Goal: Transaction & Acquisition: Purchase product/service

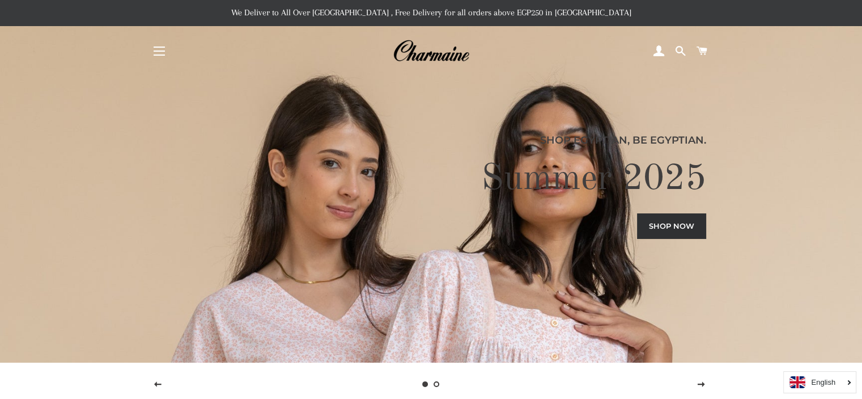
click at [162, 51] on span "button" at bounding box center [159, 50] width 11 height 1
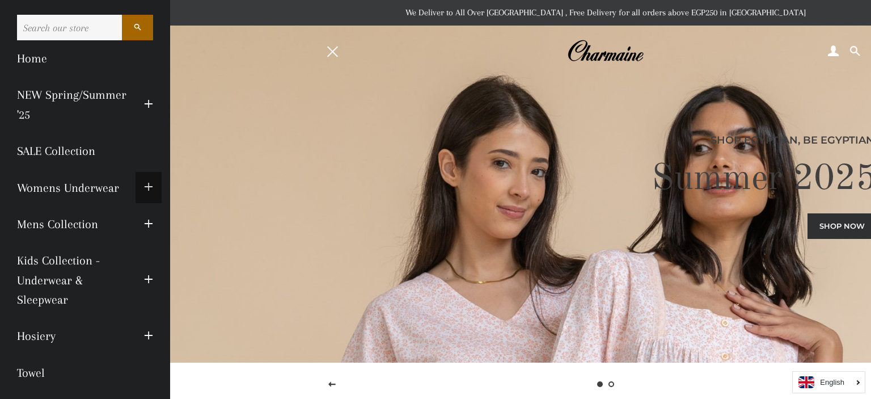
click at [144, 185] on span "button" at bounding box center [148, 187] width 9 height 14
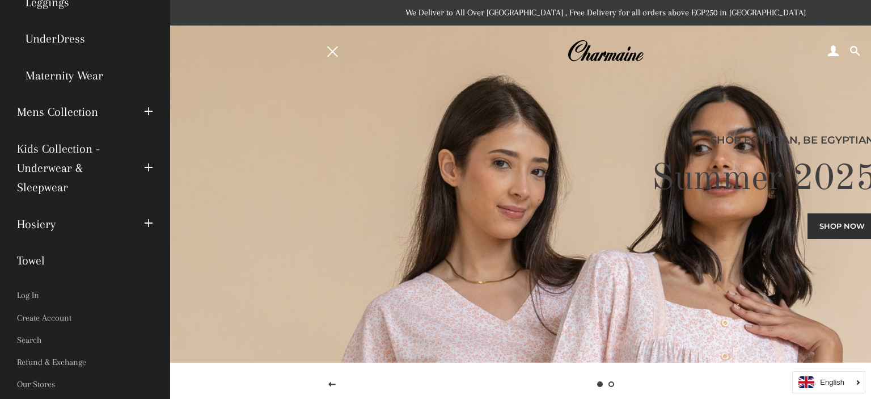
scroll to position [340, 0]
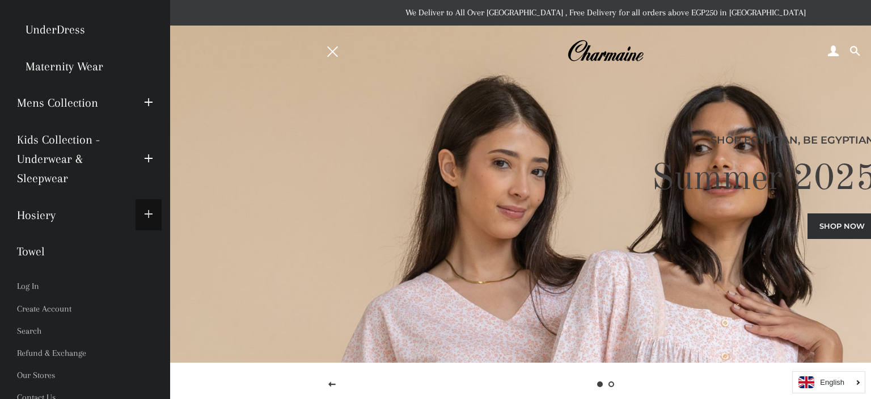
click at [139, 206] on button "Expand submenu Hosiery Collapse submenu Hosiery" at bounding box center [148, 214] width 26 height 31
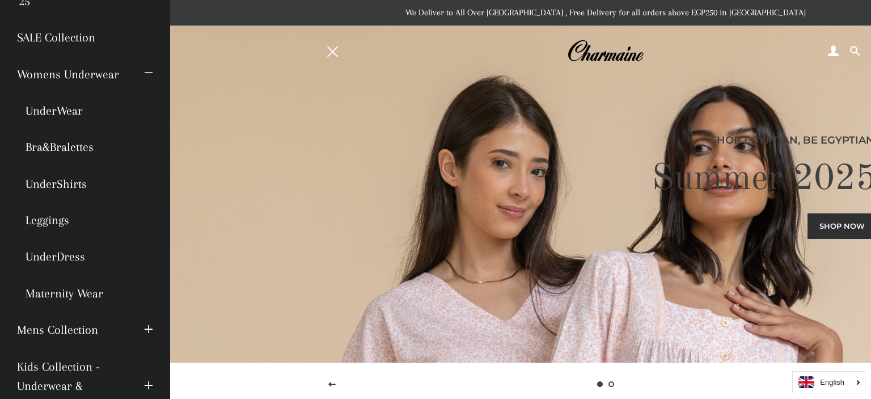
scroll to position [0, 0]
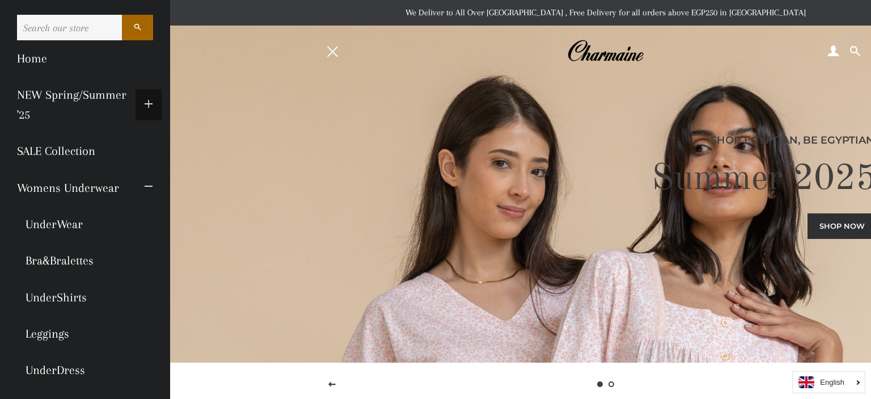
click at [144, 104] on span "button" at bounding box center [148, 105] width 9 height 14
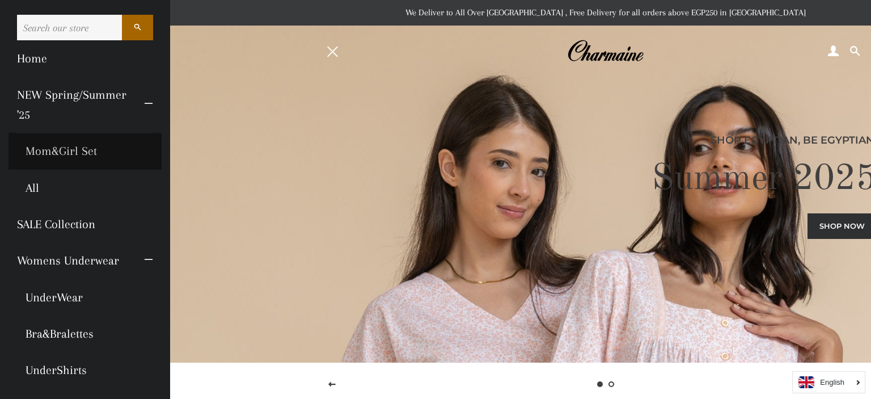
click at [62, 150] on link "Mom&Girl Set" at bounding box center [85, 151] width 153 height 36
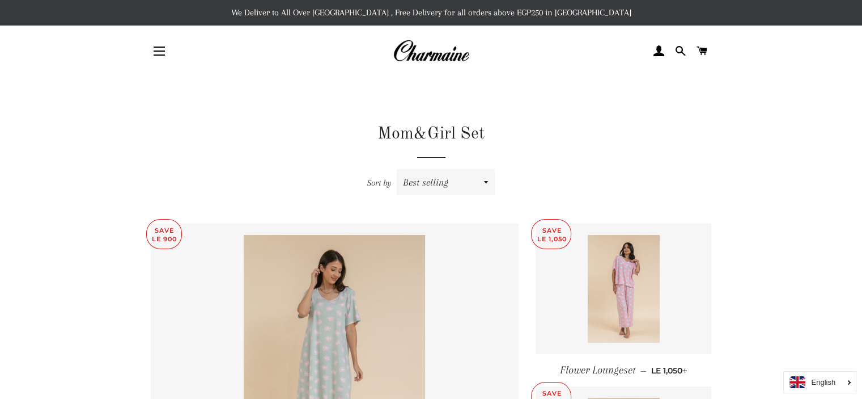
click at [406, 61] on img at bounding box center [431, 51] width 77 height 25
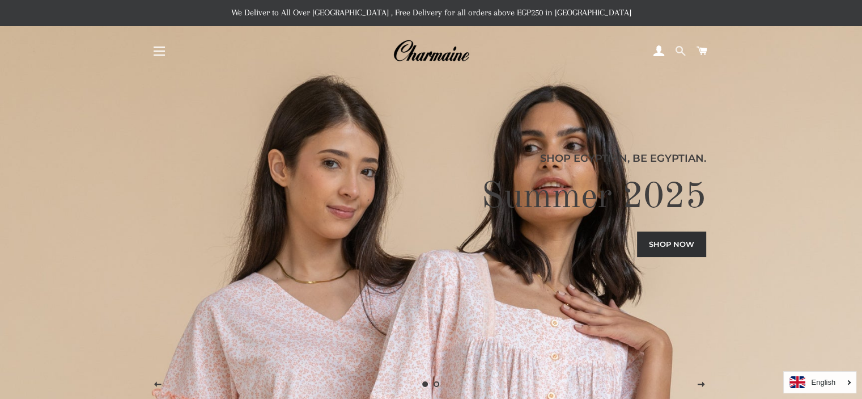
click at [677, 51] on span at bounding box center [680, 51] width 11 height 17
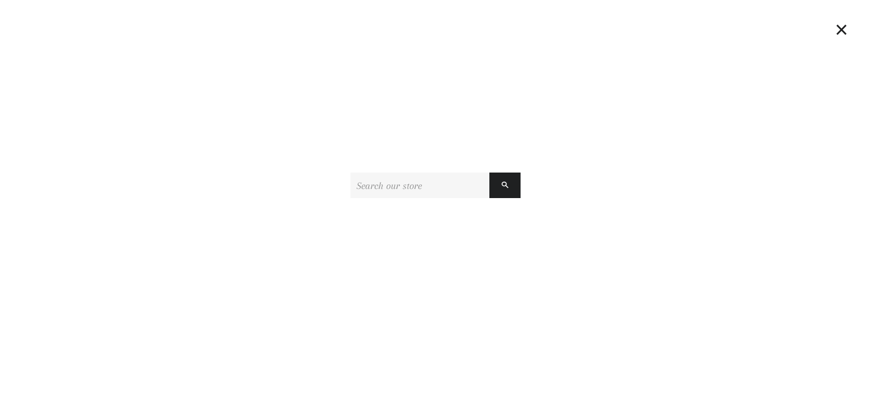
click at [380, 184] on input "Search our store" at bounding box center [419, 185] width 139 height 26
click at [429, 187] on input "Search our store" at bounding box center [419, 185] width 139 height 26
click at [439, 190] on input "Search our store" at bounding box center [419, 185] width 139 height 26
click at [416, 187] on input "Search our store" at bounding box center [419, 185] width 139 height 26
drag, startPoint x: 415, startPoint y: 183, endPoint x: 311, endPoint y: 177, distance: 104.4
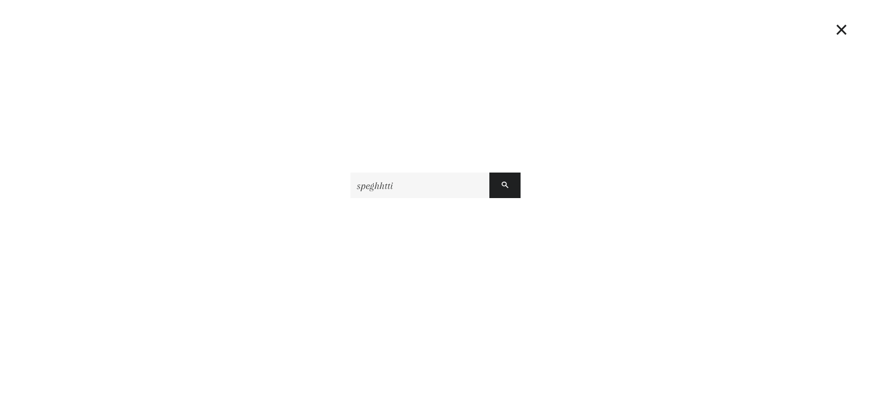
click at [311, 177] on div "speghhtti Search" at bounding box center [436, 185] width 862 height 26
paste input "Spaghetti Strap Solid"
type input "Spaghetti Strap Solid"
click at [489, 172] on button "Search" at bounding box center [504, 185] width 31 height 26
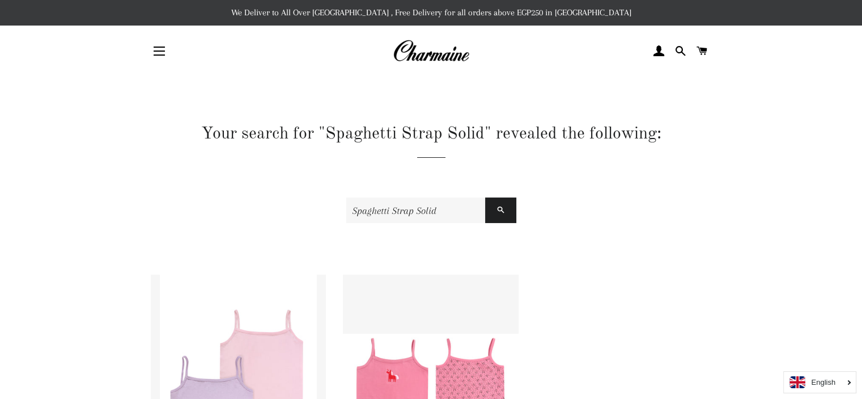
drag, startPoint x: 449, startPoint y: 210, endPoint x: 392, endPoint y: 210, distance: 57.3
click at [392, 210] on input "Spaghetti Strap Solid" at bounding box center [415, 210] width 139 height 26
type input "Spaghetti"
click at [485, 197] on button "Search" at bounding box center [500, 210] width 31 height 26
click at [411, 56] on img at bounding box center [431, 51] width 77 height 25
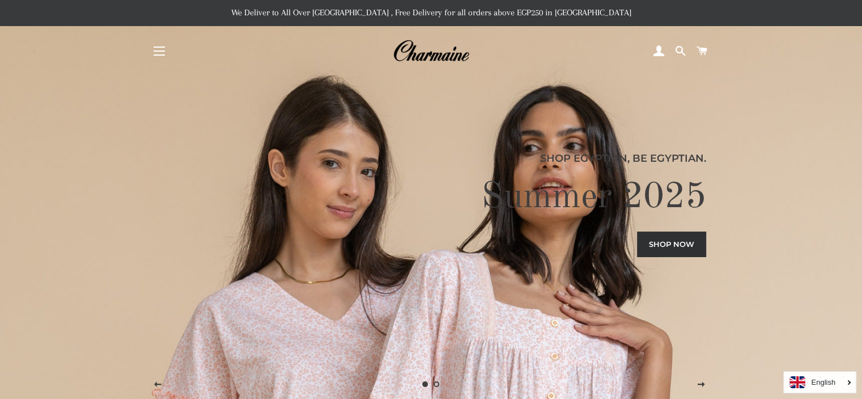
click at [160, 50] on span "button" at bounding box center [159, 50] width 11 height 1
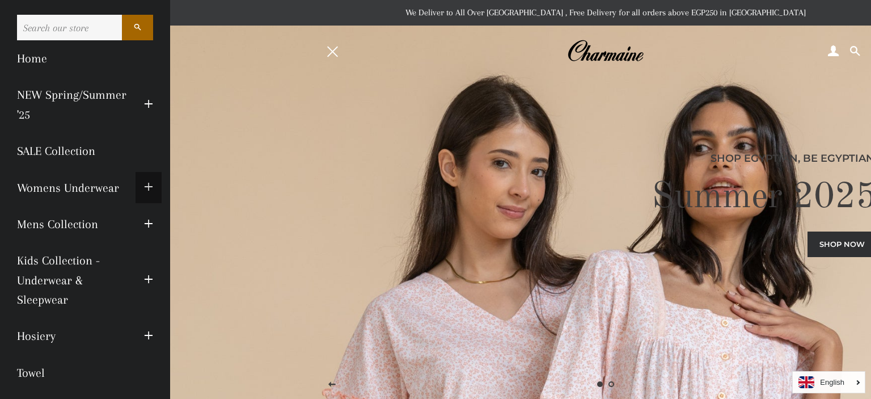
click at [144, 188] on span "button" at bounding box center [148, 187] width 9 height 14
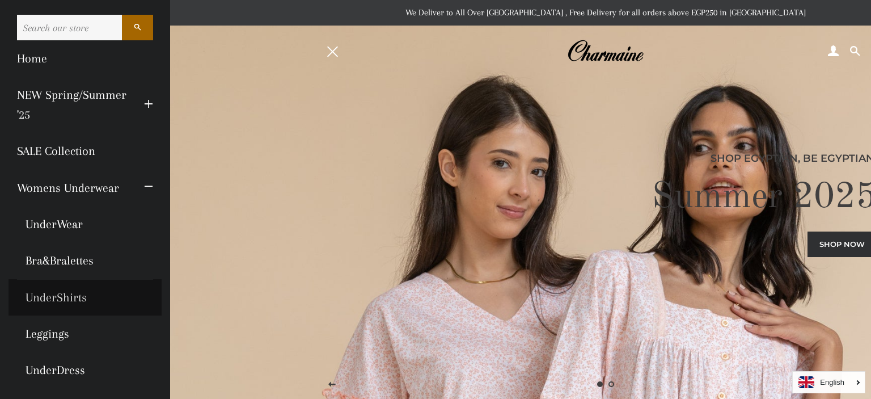
click at [60, 301] on link "UnderShirts" at bounding box center [85, 297] width 153 height 36
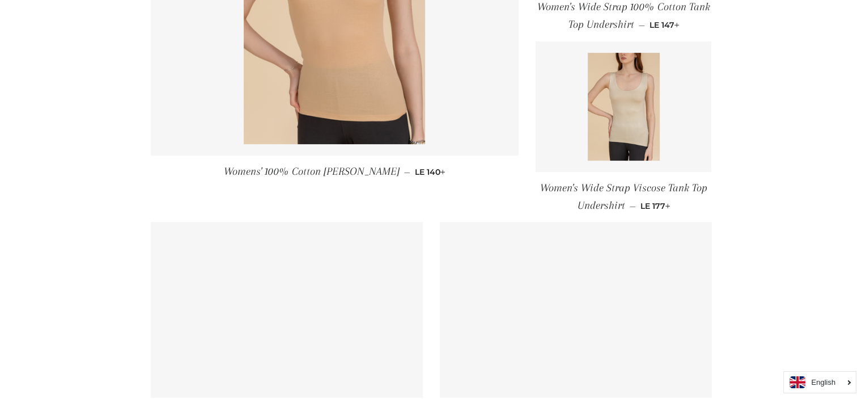
scroll to position [207, 0]
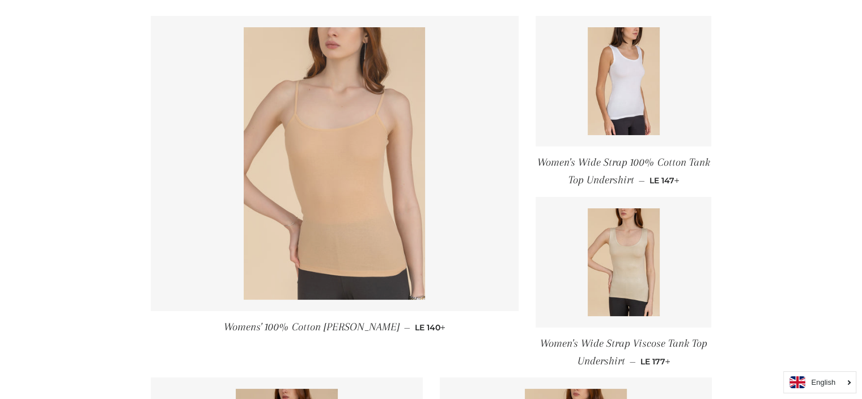
click at [329, 229] on img at bounding box center [334, 163] width 181 height 272
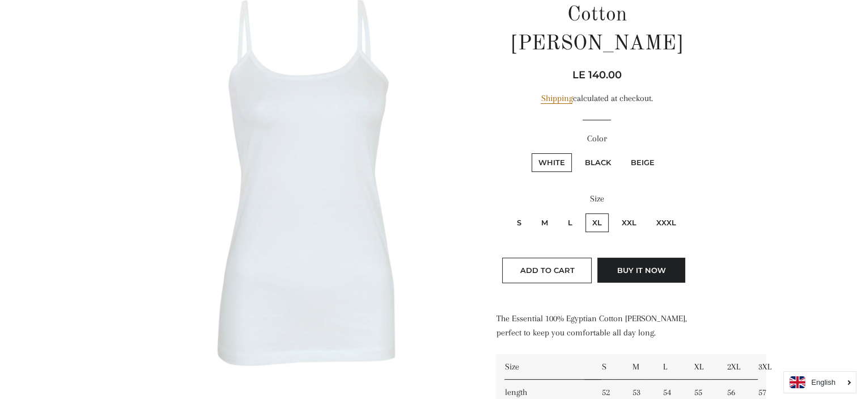
scroll to position [57, 0]
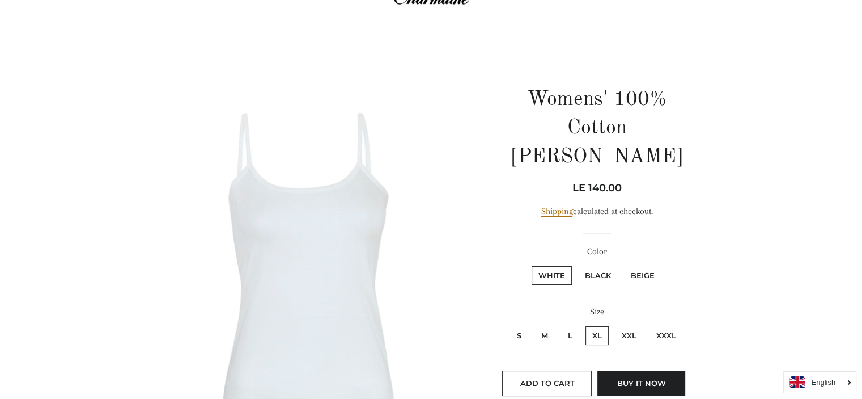
click at [643, 266] on label "Beige" at bounding box center [642, 275] width 37 height 19
click at [623, 264] on input "Beige" at bounding box center [622, 264] width 1 height 1
radio input "true"
